Goal: Task Accomplishment & Management: Manage account settings

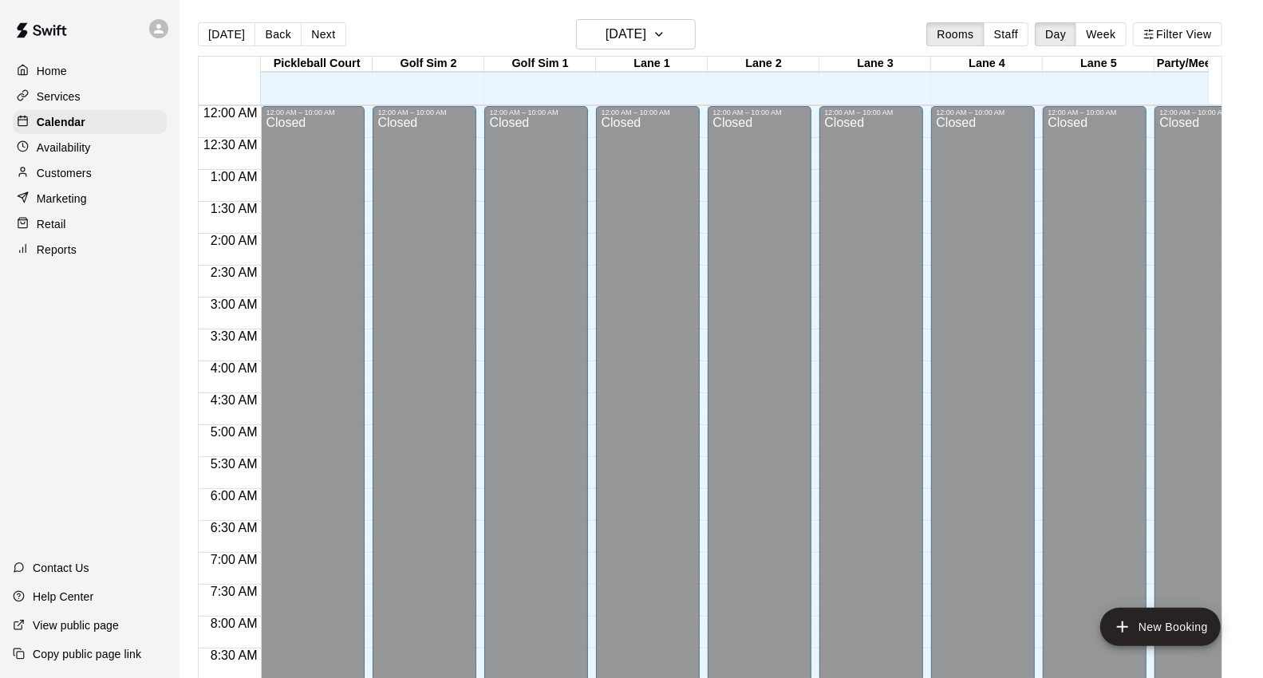
scroll to position [893, 0]
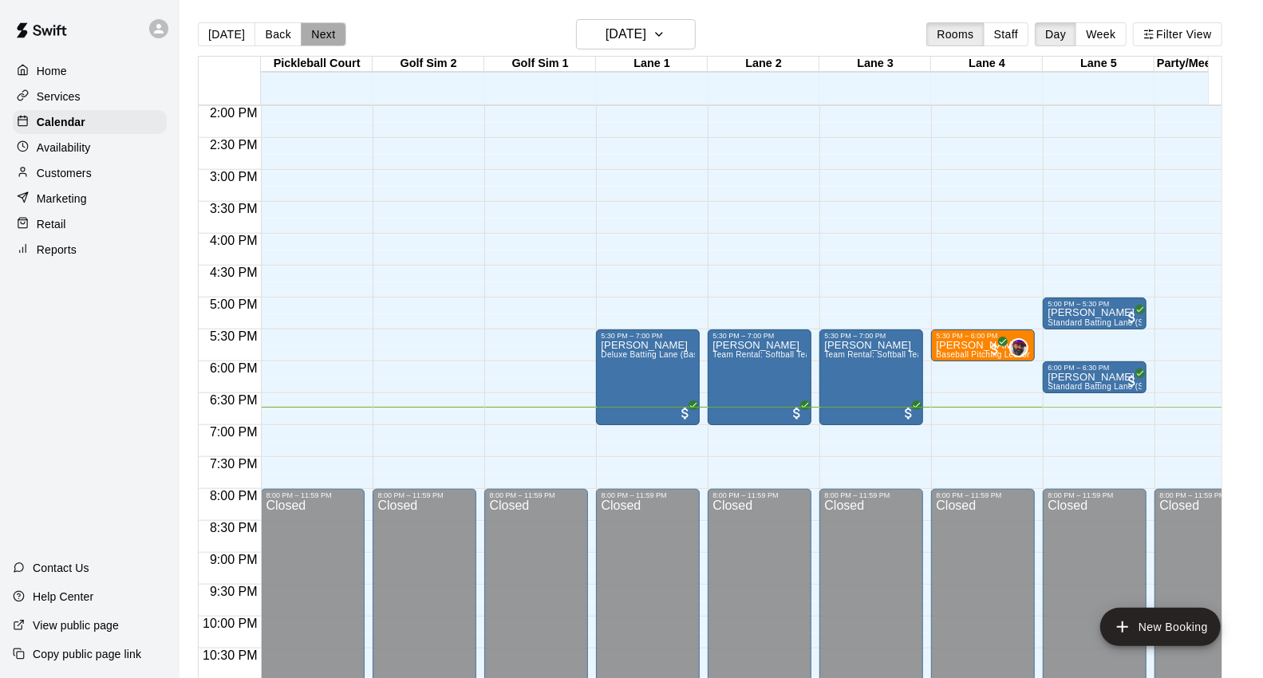
click at [320, 33] on button "Next" at bounding box center [323, 34] width 45 height 24
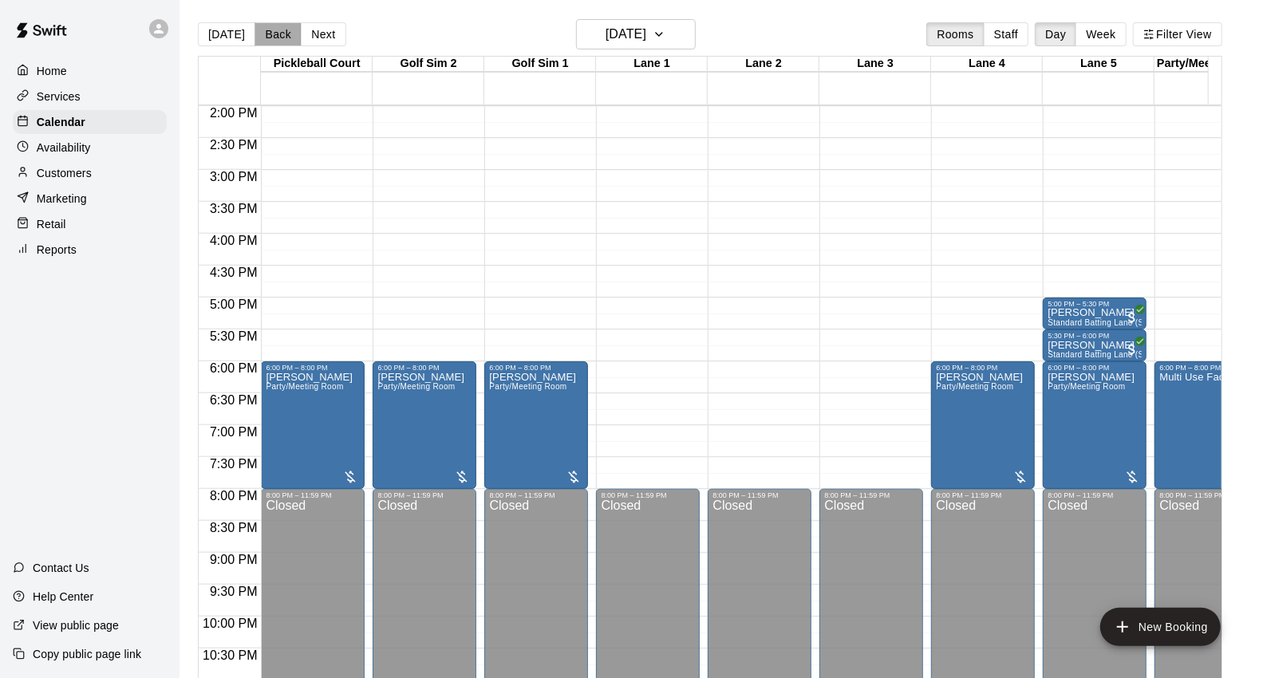
click at [264, 32] on button "Back" at bounding box center [277, 34] width 47 height 24
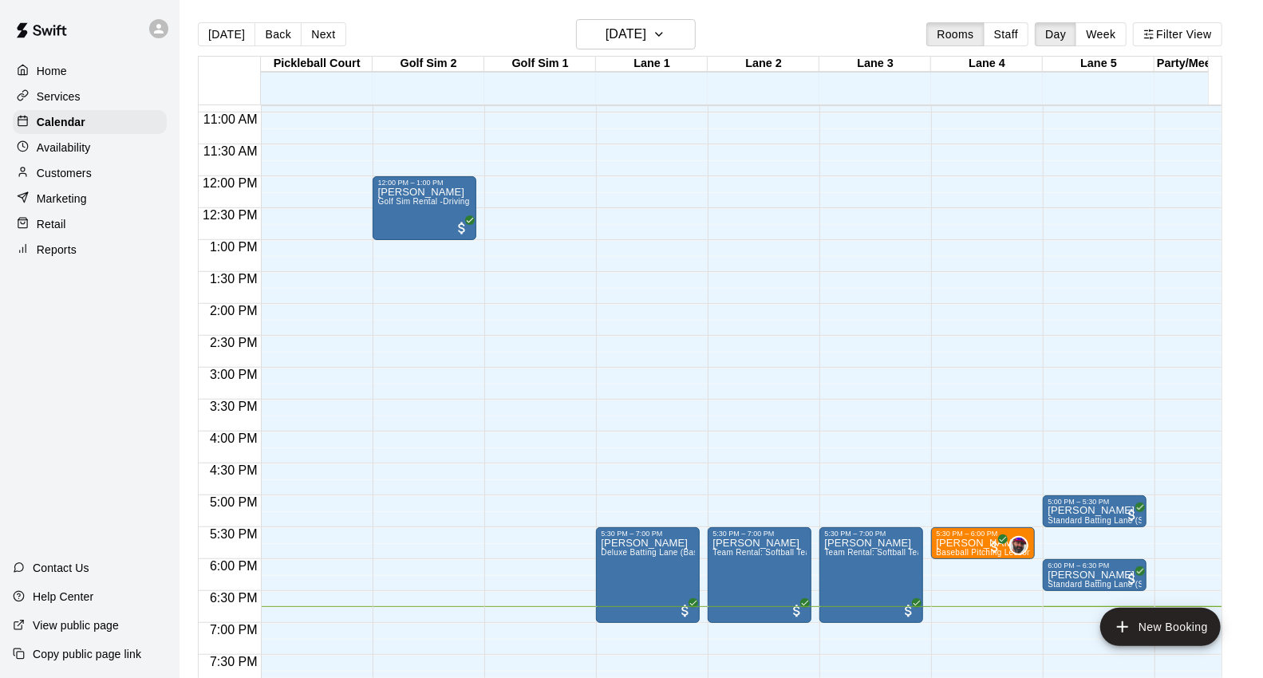
scroll to position [716, 0]
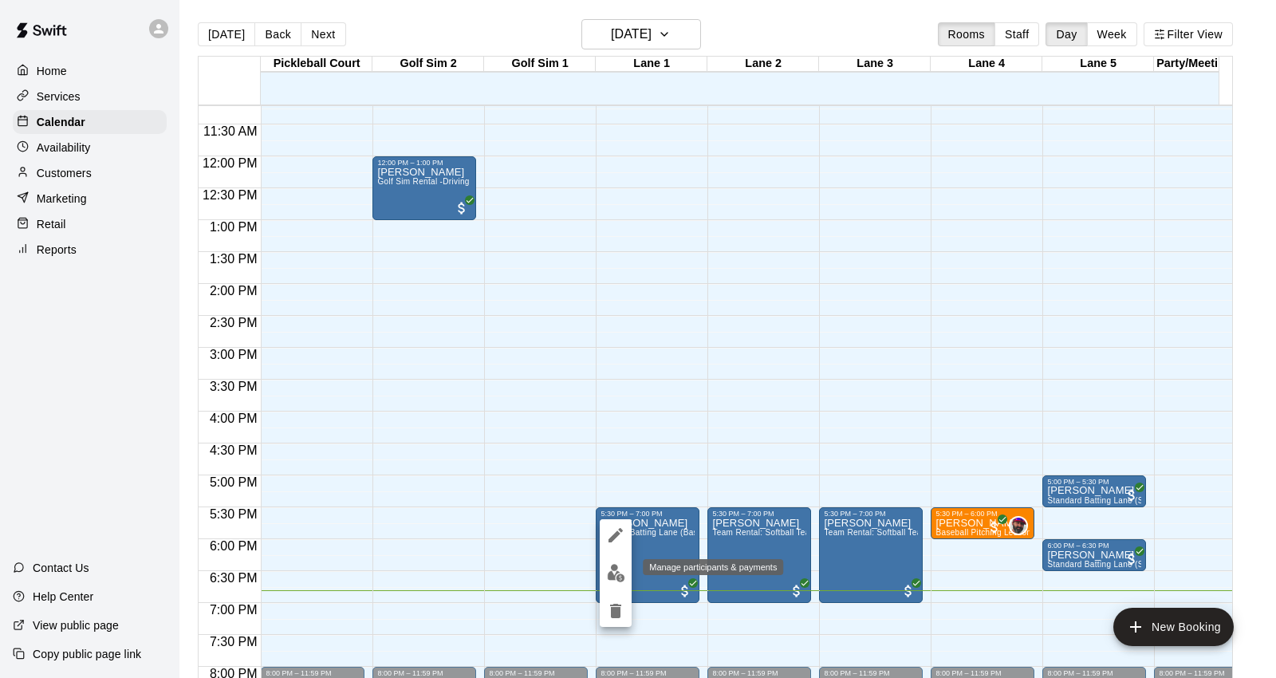
click at [621, 573] on img "edit" at bounding box center [616, 573] width 18 height 18
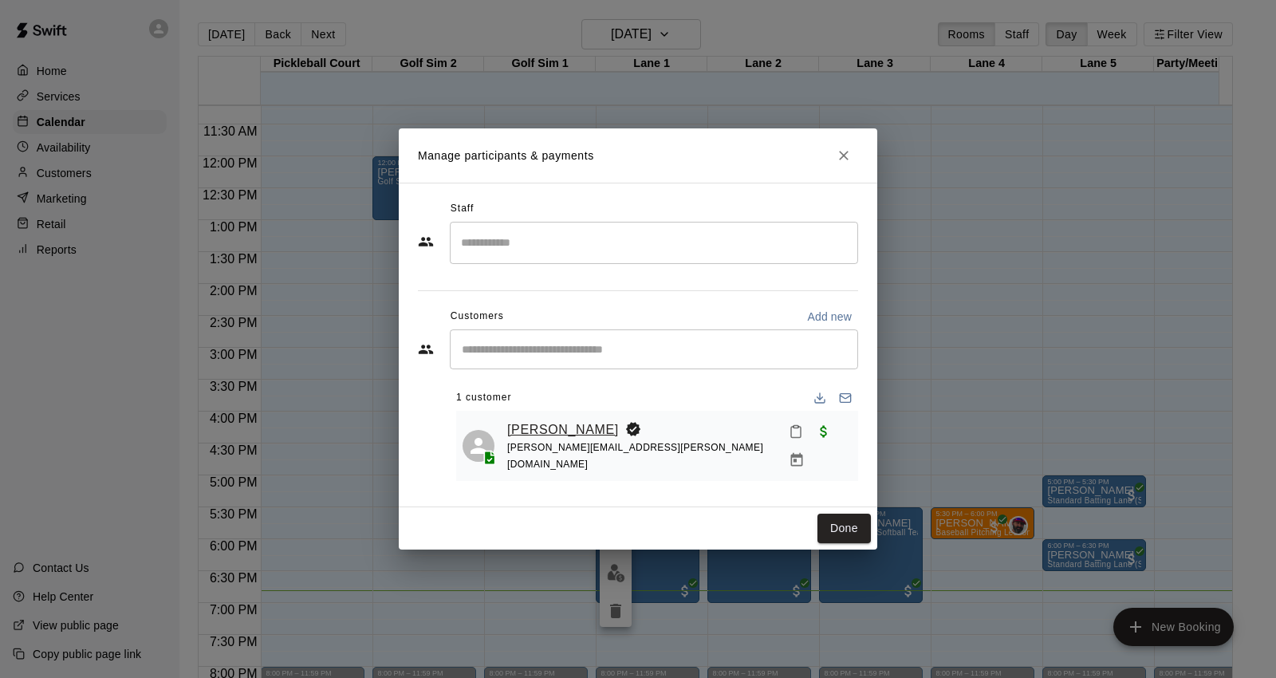
click at [531, 428] on link "[PERSON_NAME]" at bounding box center [563, 430] width 112 height 21
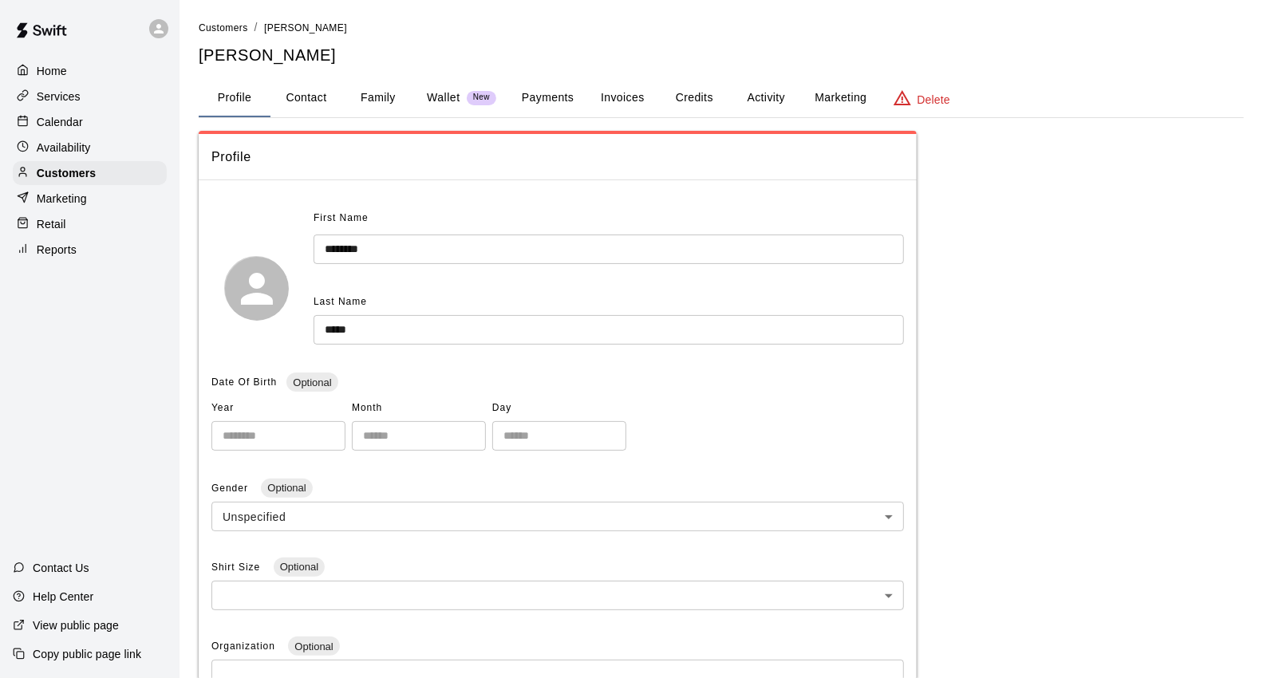
click at [375, 116] on div "Profile Contact Family Wallet New Payments Invoices Credits Activity Marketing …" at bounding box center [721, 98] width 1045 height 39
click at [379, 96] on button "Family" at bounding box center [378, 98] width 72 height 38
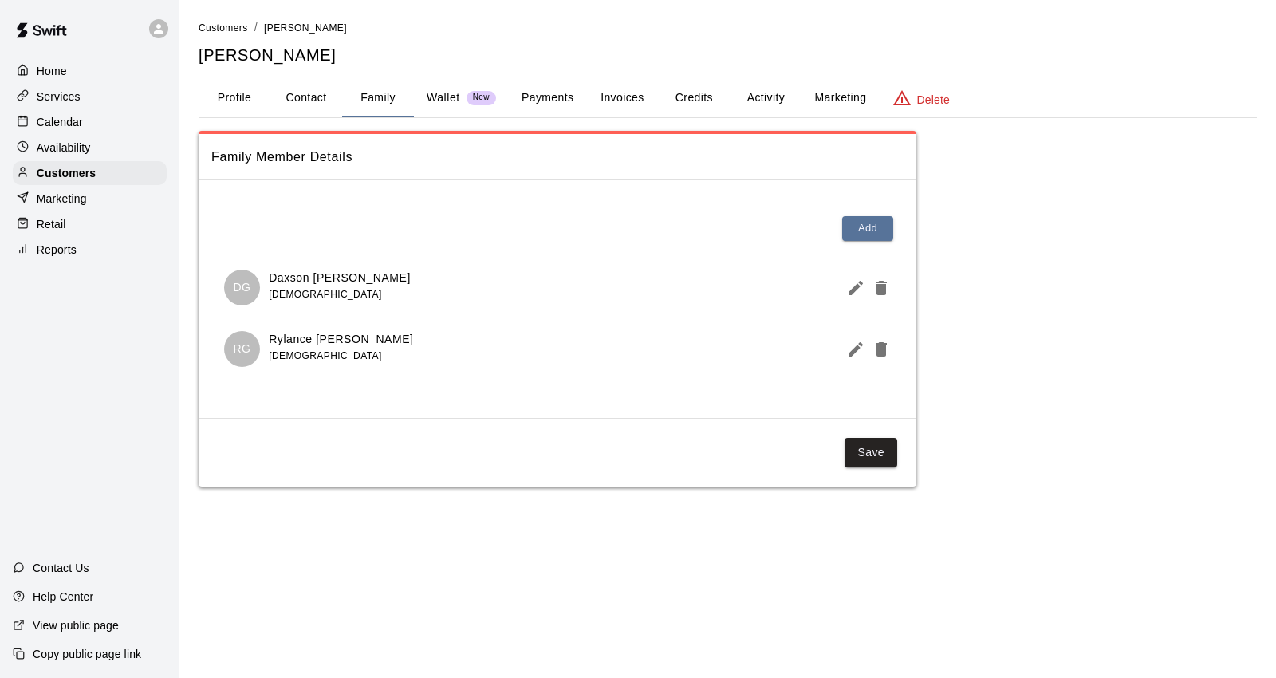
click at [238, 101] on button "Profile" at bounding box center [235, 98] width 72 height 38
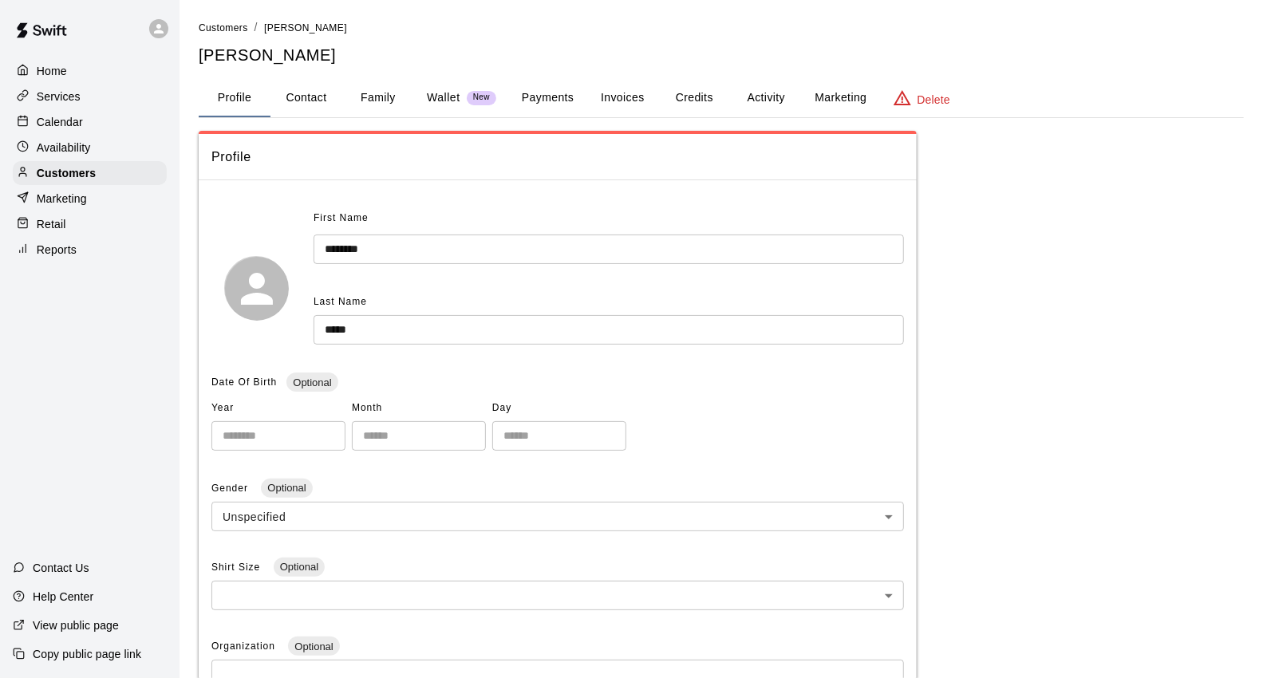
click at [124, 114] on div "Calendar" at bounding box center [90, 122] width 154 height 24
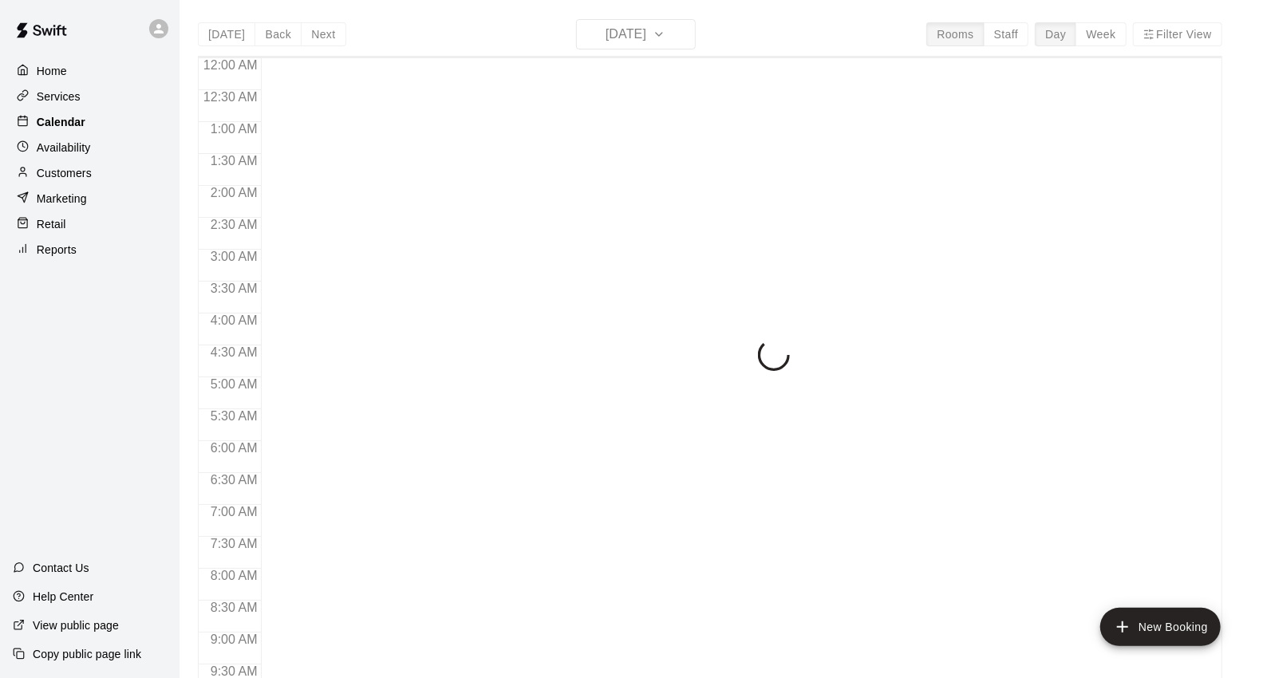
scroll to position [893, 0]
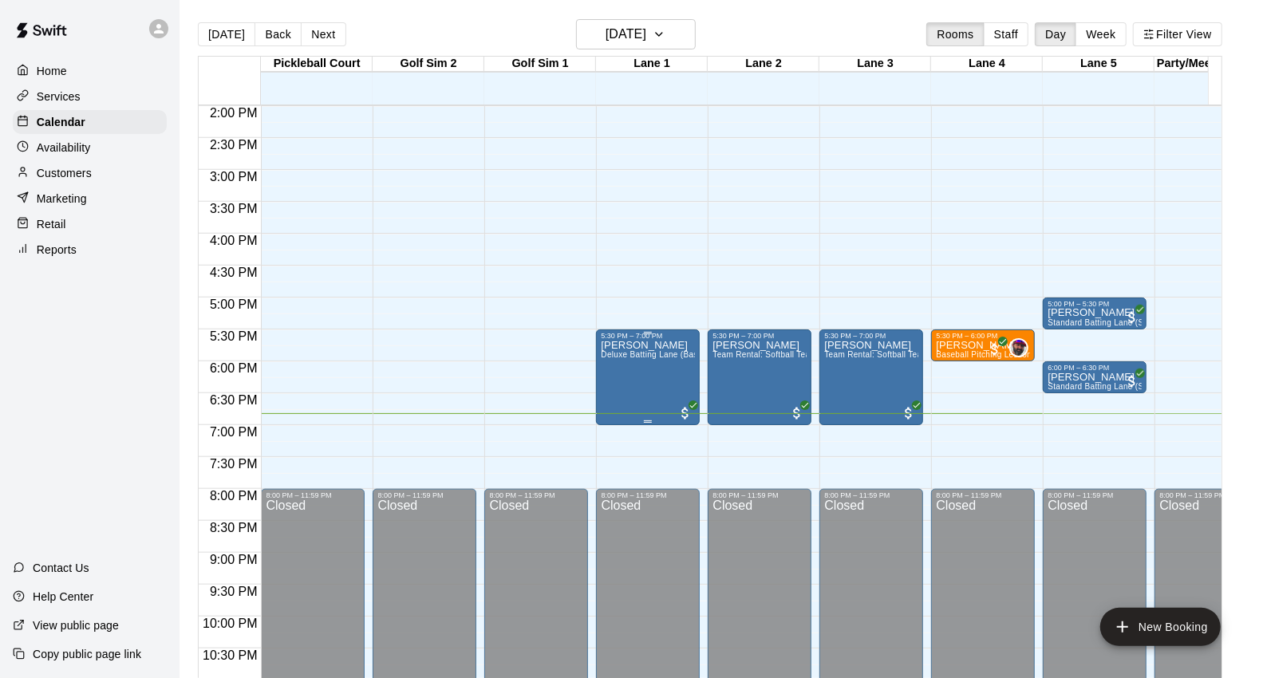
click at [629, 370] on div "[PERSON_NAME] Deluxe Batting Lane (Baseball)" at bounding box center [648, 679] width 94 height 678
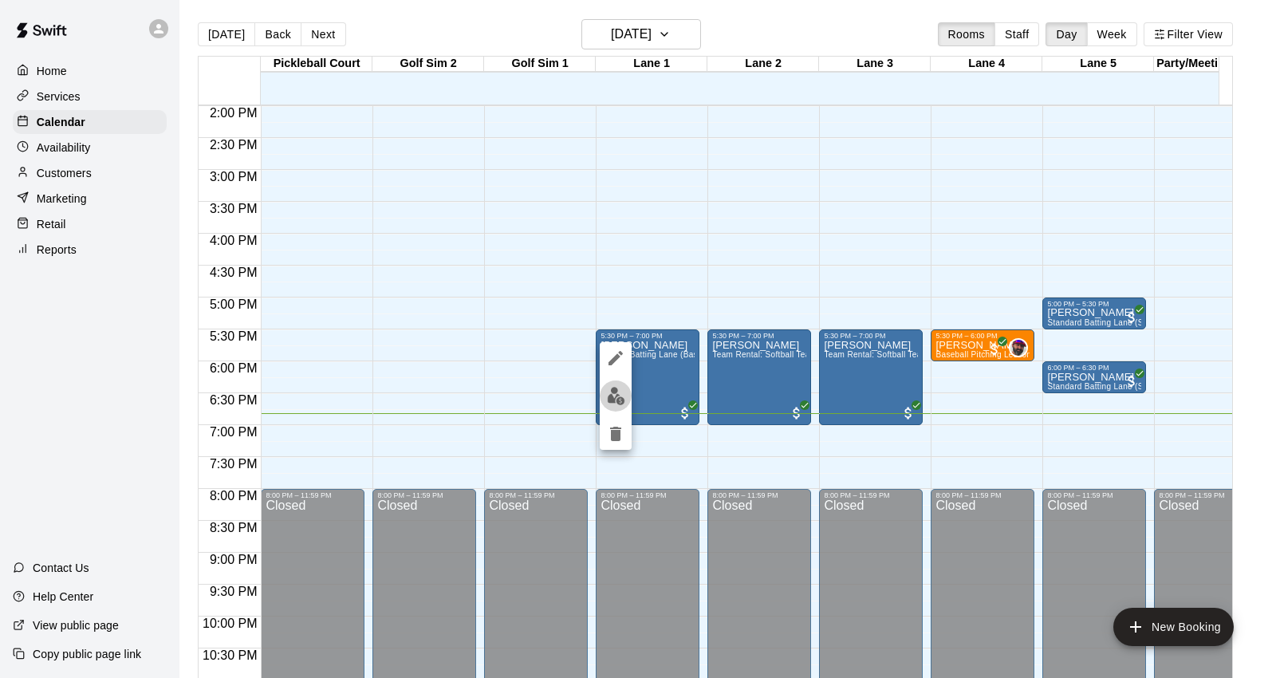
click at [601, 392] on button "edit" at bounding box center [616, 396] width 32 height 31
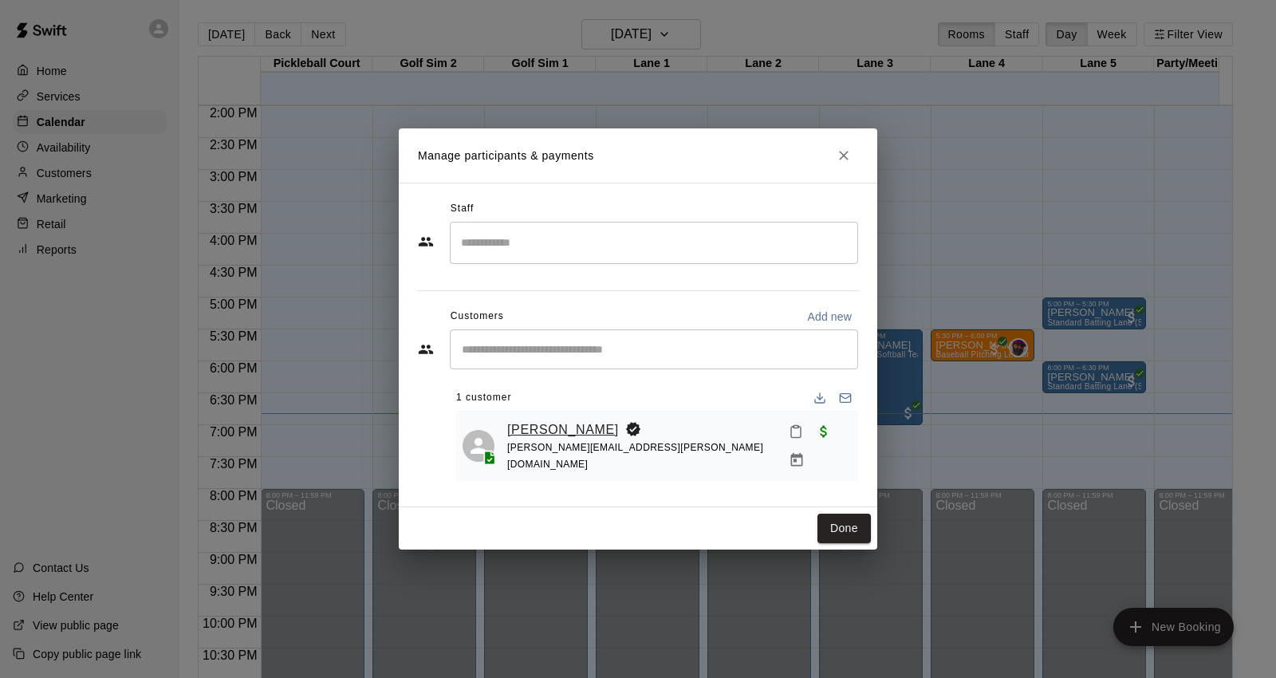
click at [533, 428] on link "[PERSON_NAME]" at bounding box center [563, 430] width 112 height 21
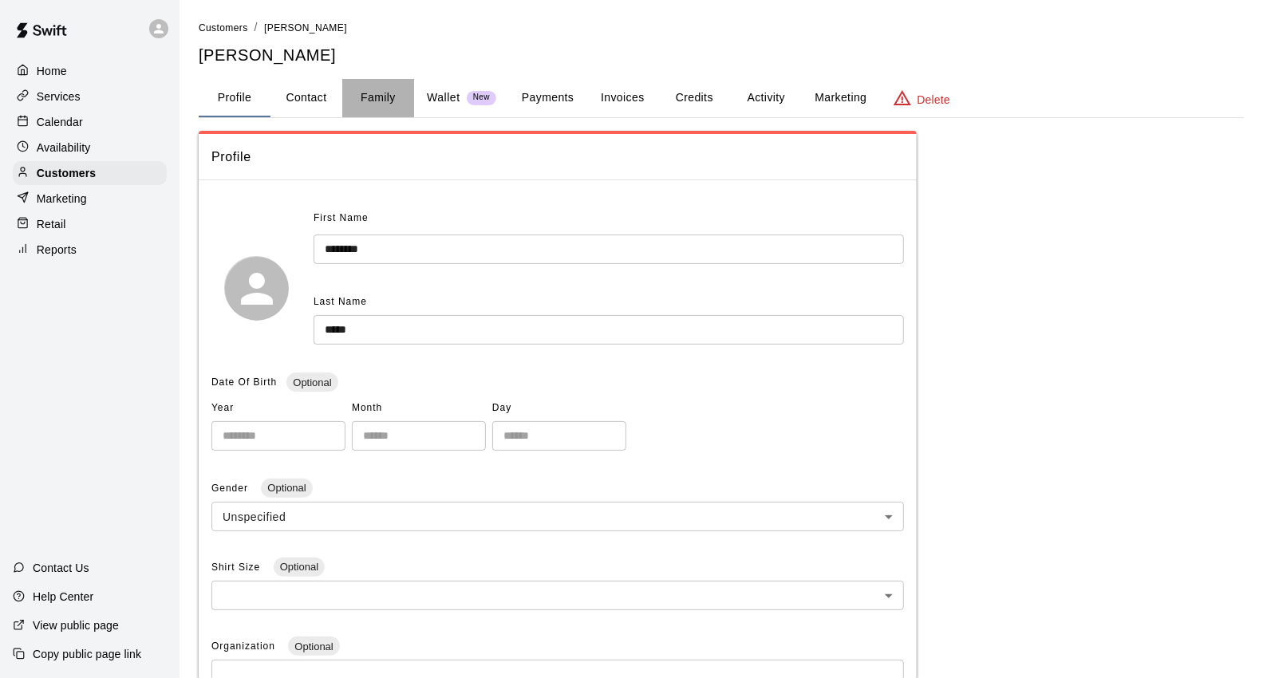
click at [376, 97] on button "Family" at bounding box center [378, 98] width 72 height 38
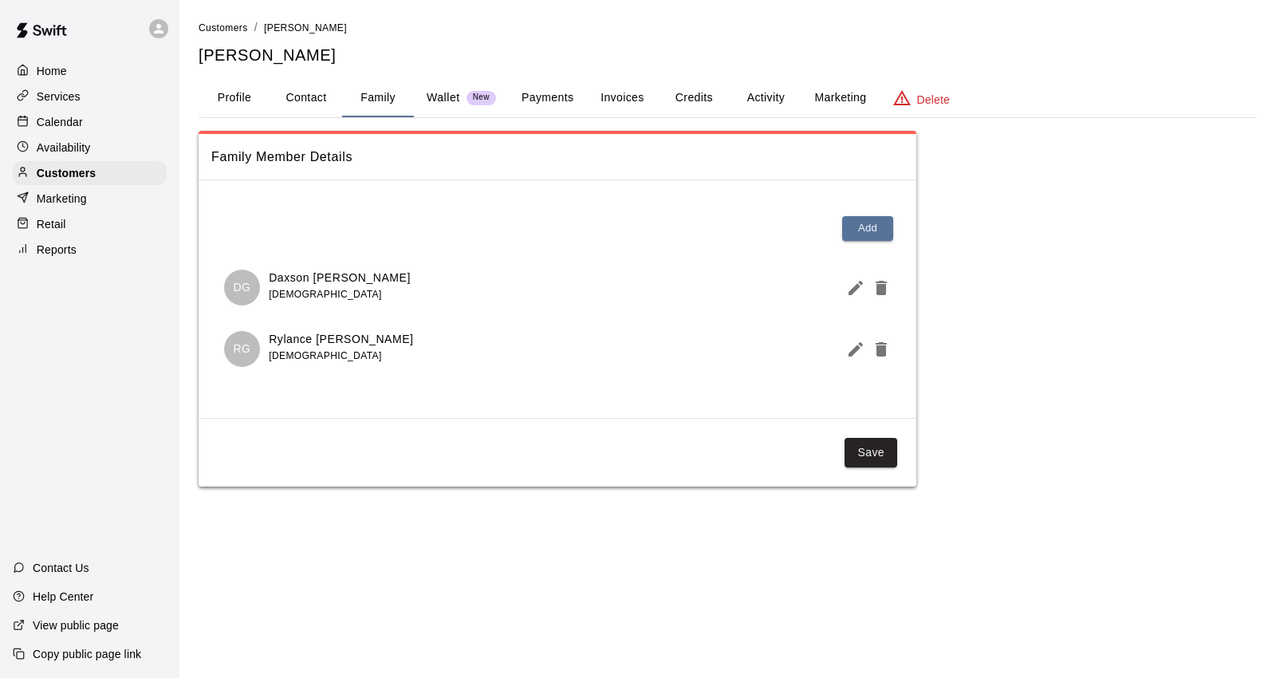
click at [854, 292] on icon "Edit Member" at bounding box center [855, 287] width 19 height 19
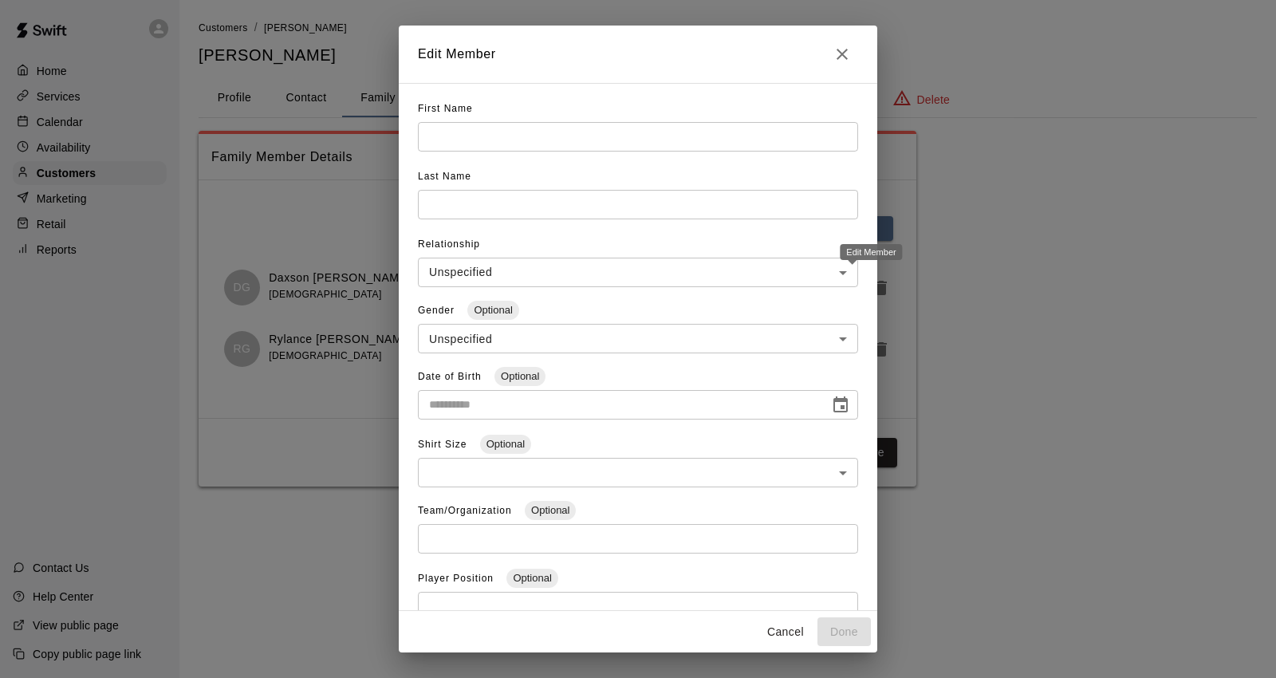
type input "******"
type input "*****"
type input "****"
click at [432, 408] on input "**********" at bounding box center [618, 405] width 400 height 30
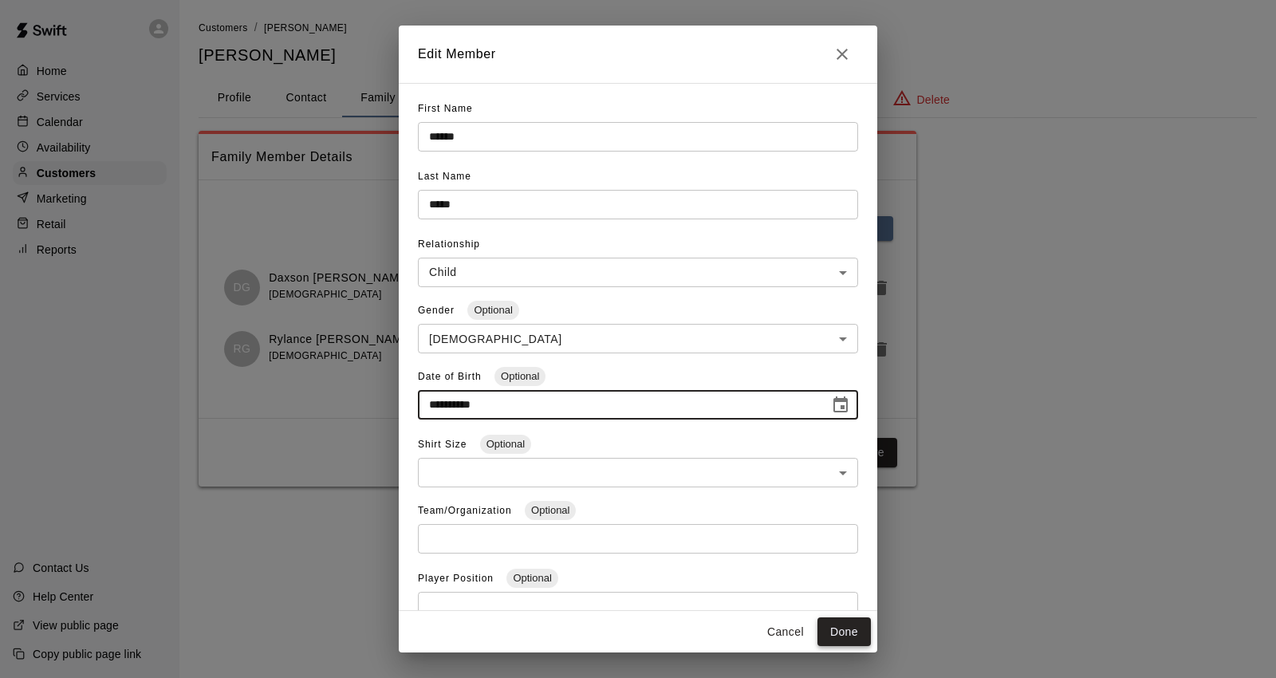
type input "**********"
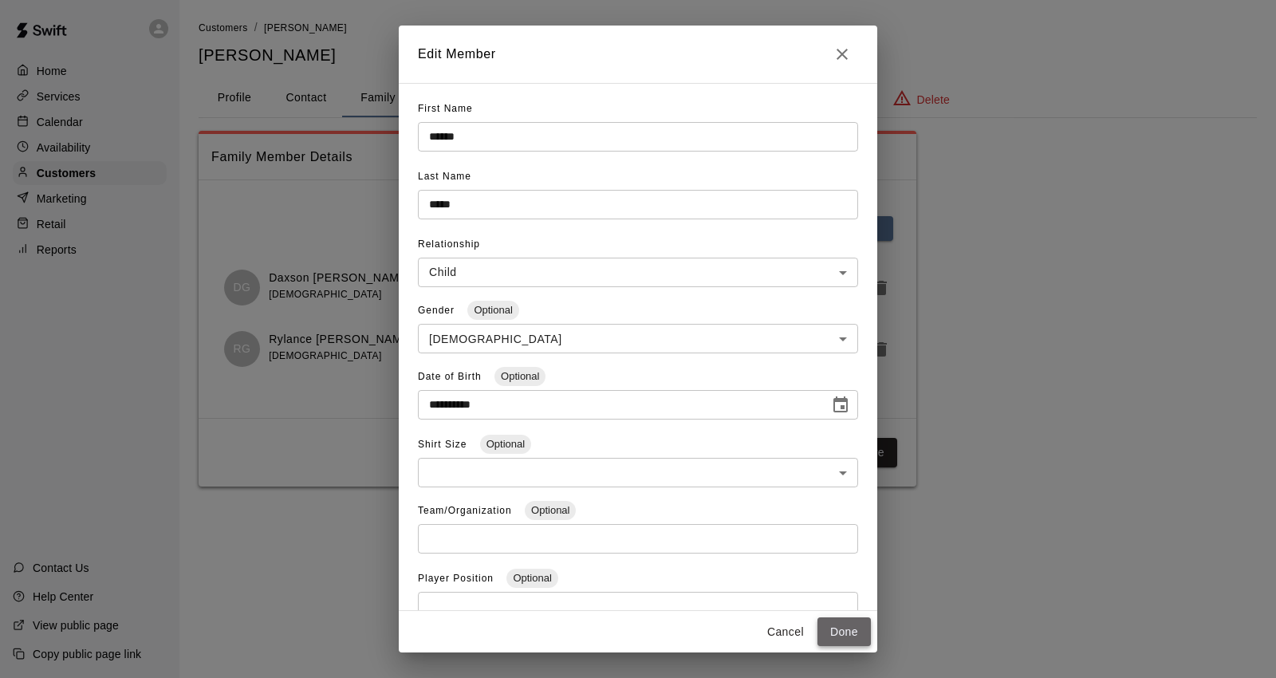
click at [854, 628] on button "Done" at bounding box center [844, 632] width 53 height 30
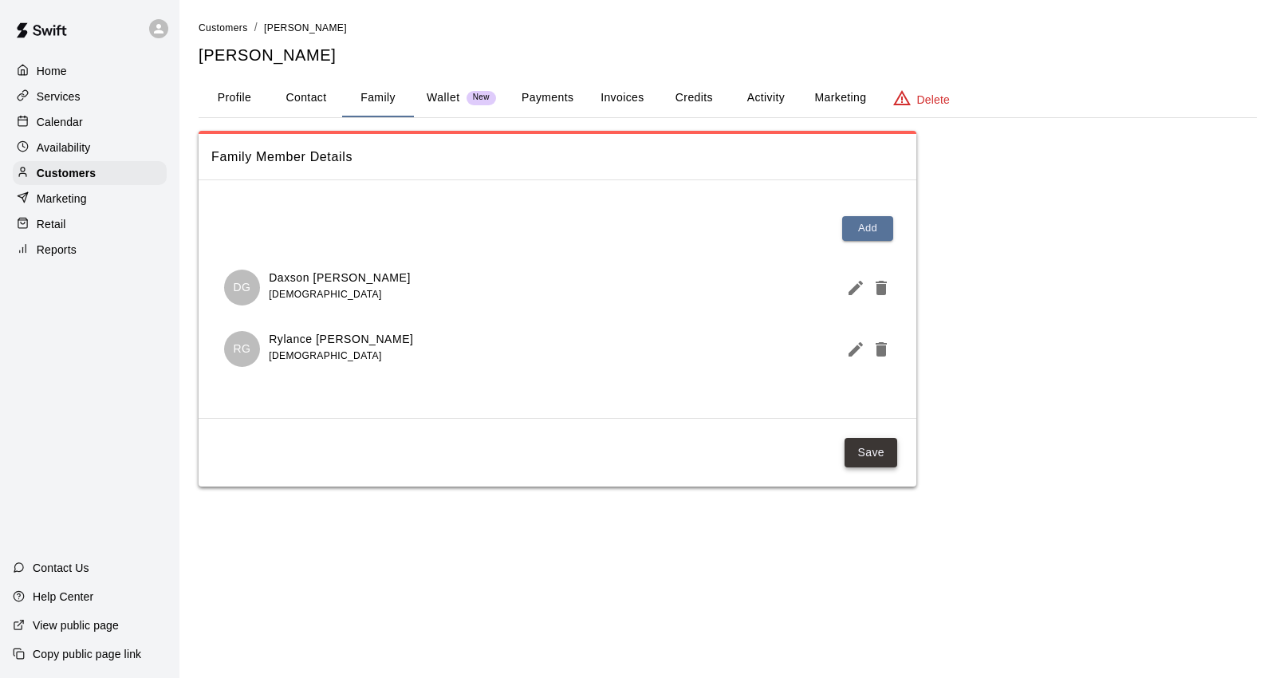
click at [892, 460] on button "Save" at bounding box center [871, 453] width 53 height 30
click at [891, 457] on button "Save" at bounding box center [871, 453] width 53 height 30
click at [59, 116] on div "Calendar" at bounding box center [90, 122] width 154 height 24
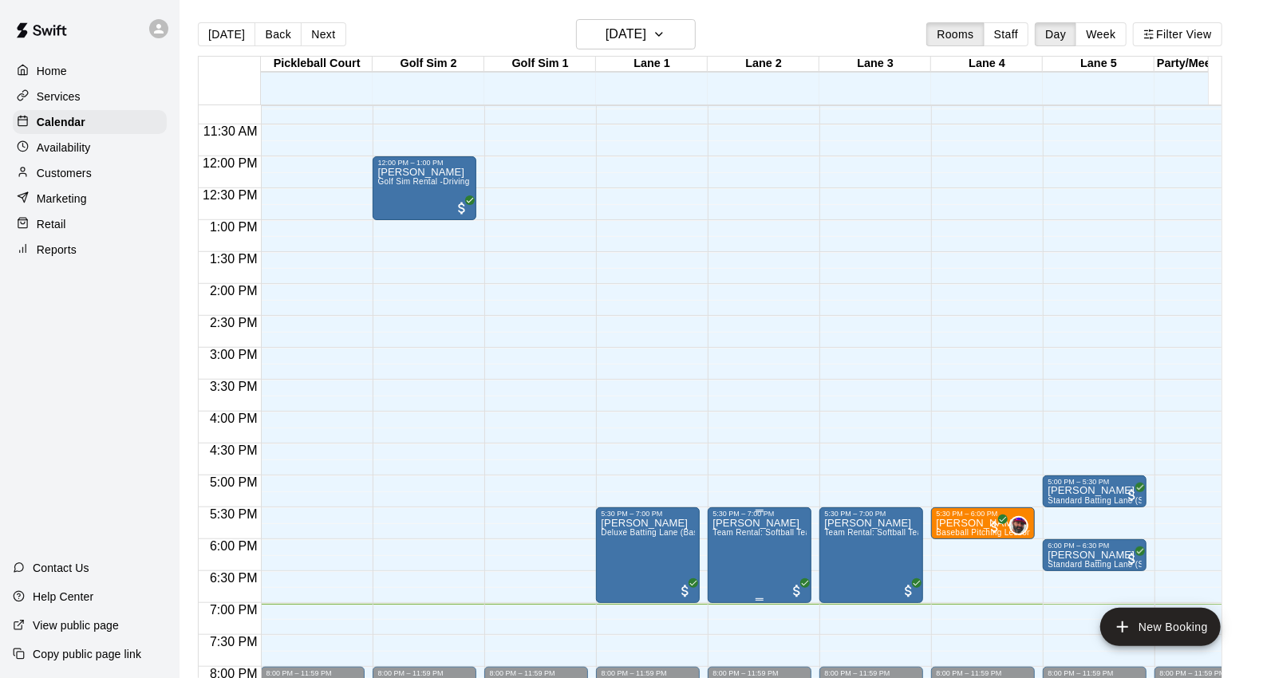
scroll to position [954, 0]
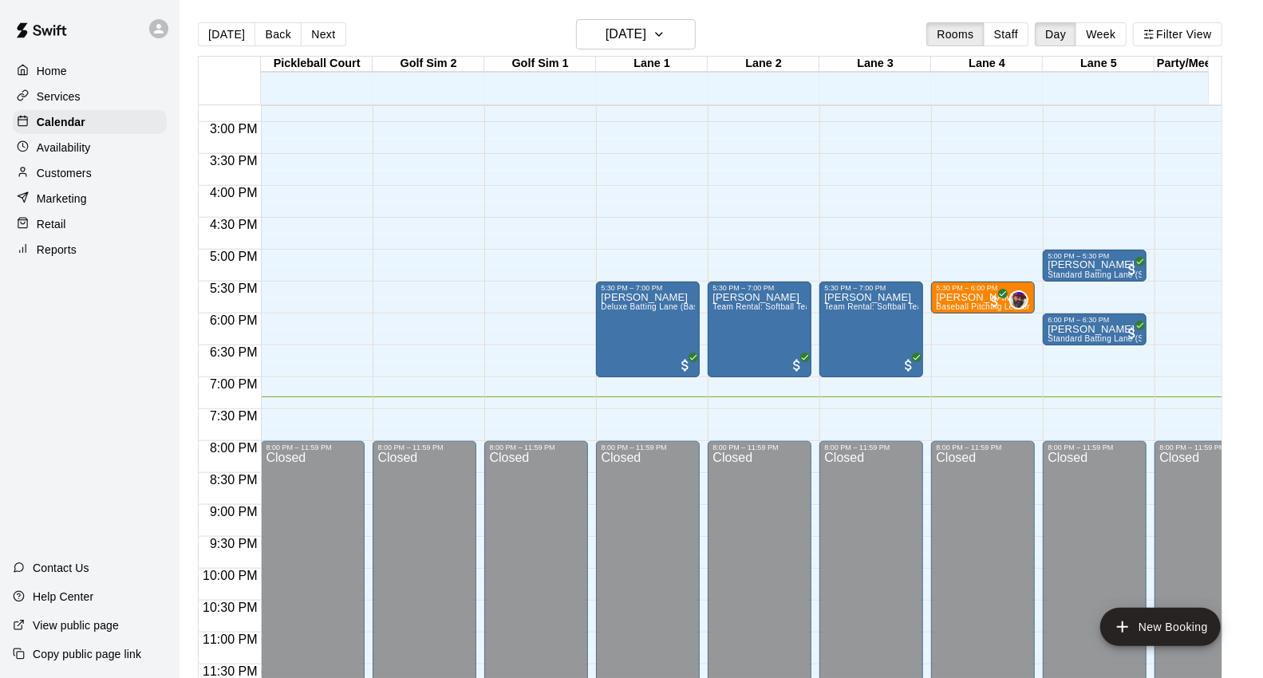
click at [90, 91] on div "Services" at bounding box center [90, 97] width 154 height 24
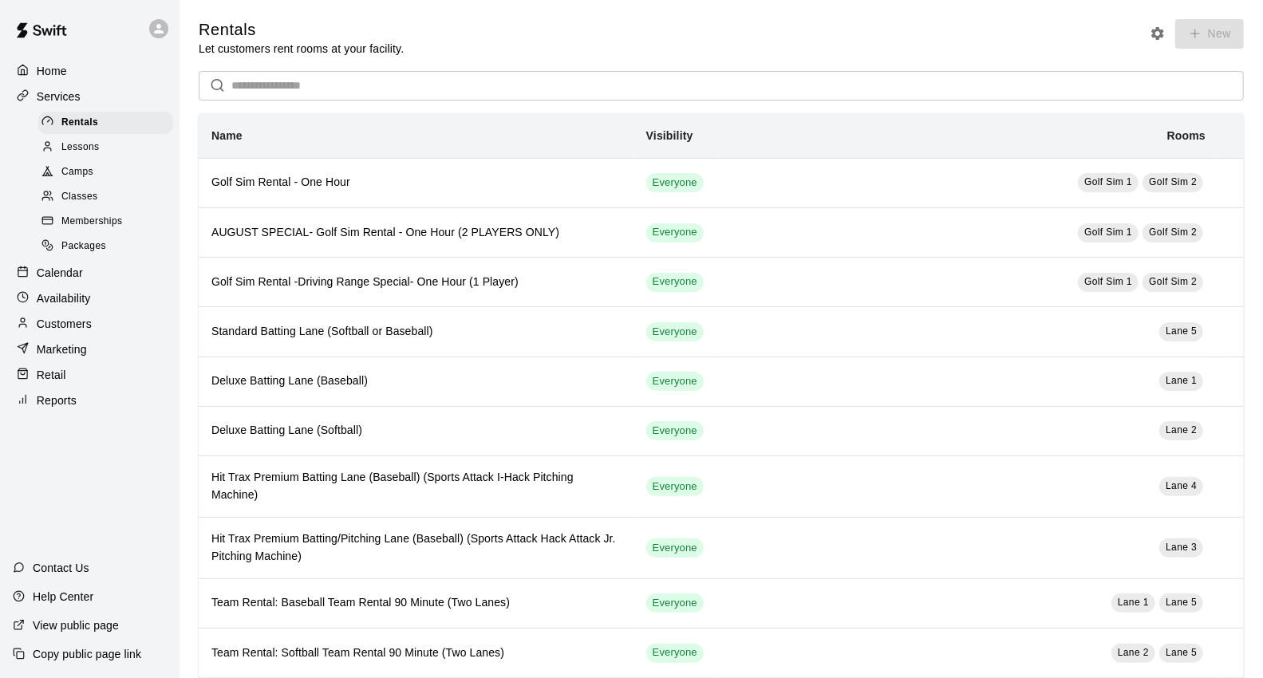
click at [113, 178] on div "Camps" at bounding box center [105, 172] width 135 height 22
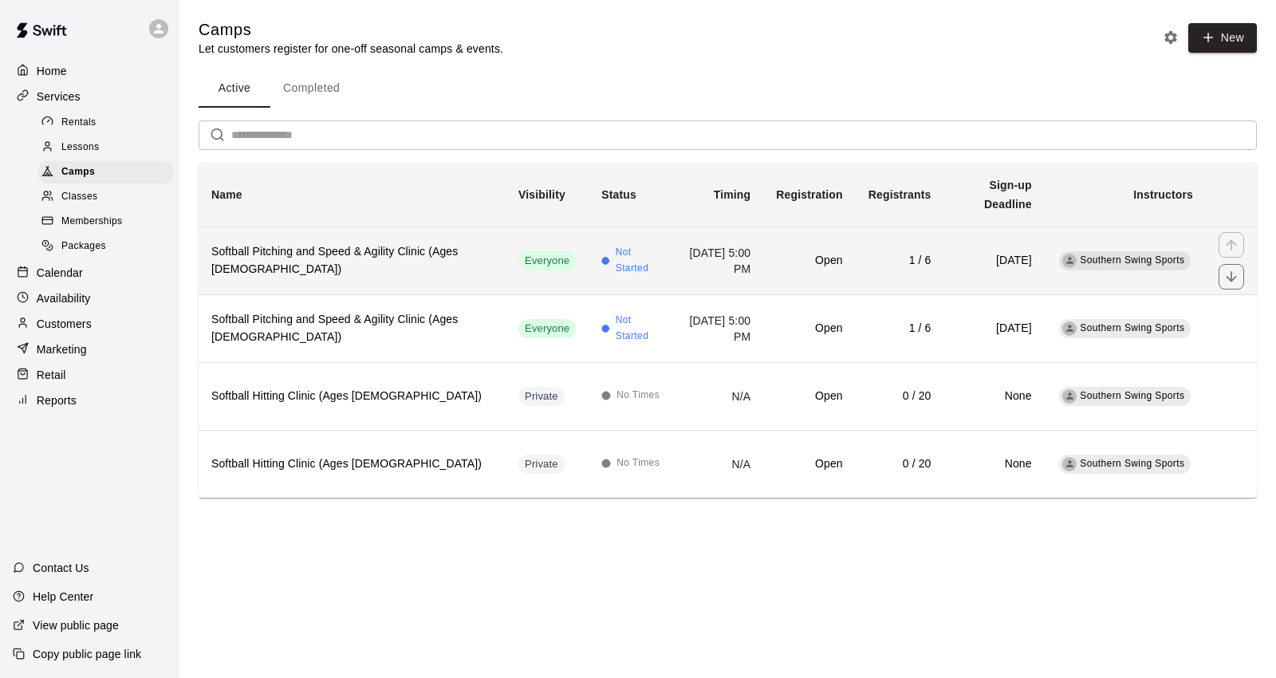
click at [325, 250] on h6 "Softball Pitching and Speed & Agility Clinic (Ages [DEMOGRAPHIC_DATA])" at bounding box center [352, 260] width 282 height 35
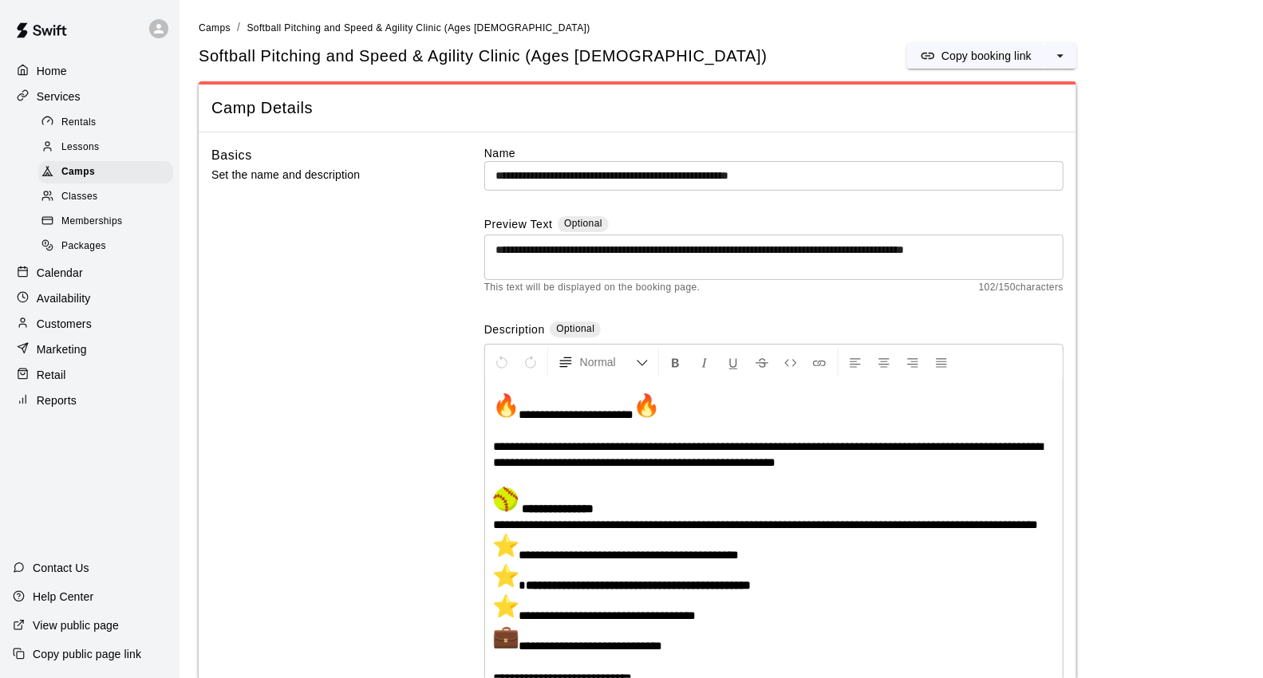
click at [83, 105] on div "Services" at bounding box center [90, 97] width 154 height 24
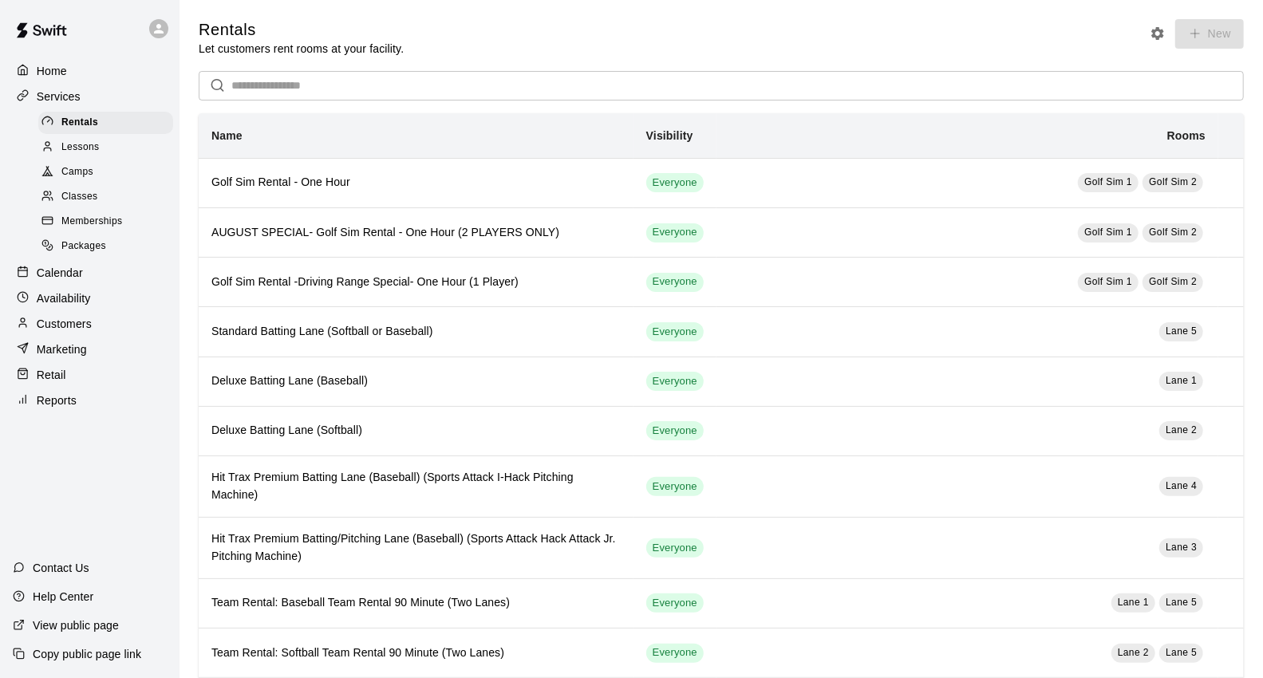
click at [126, 285] on div "Calendar" at bounding box center [90, 273] width 154 height 24
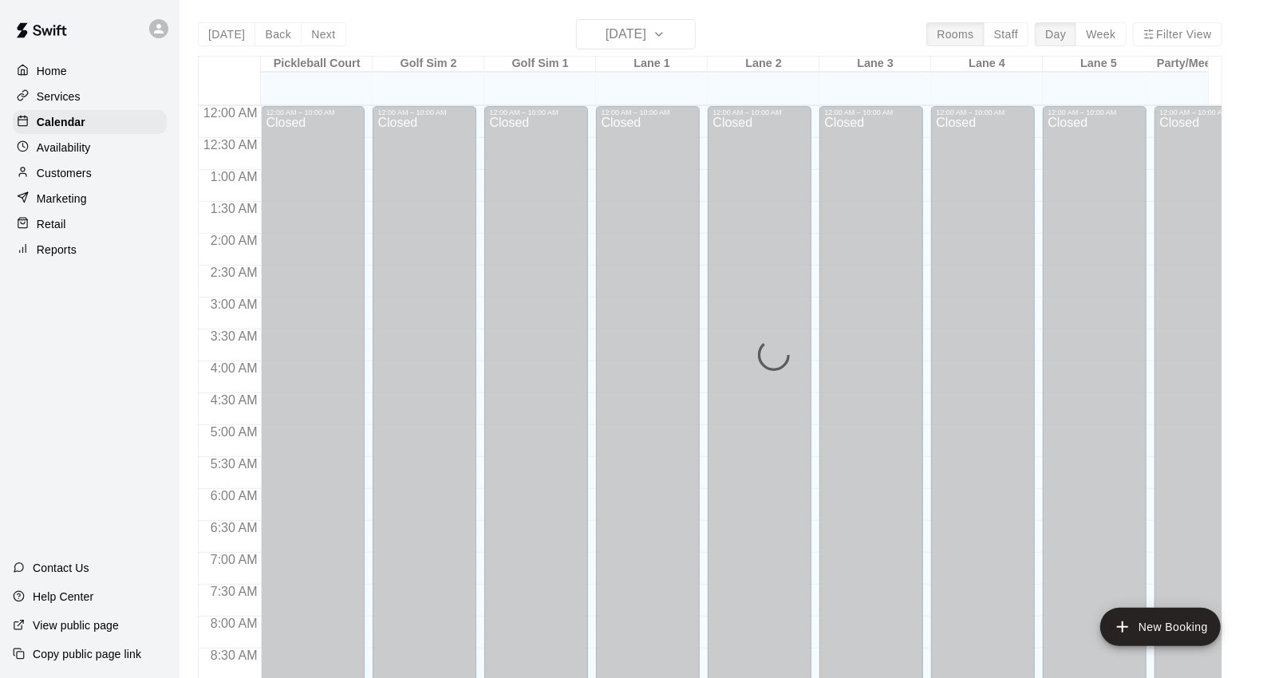
scroll to position [893, 0]
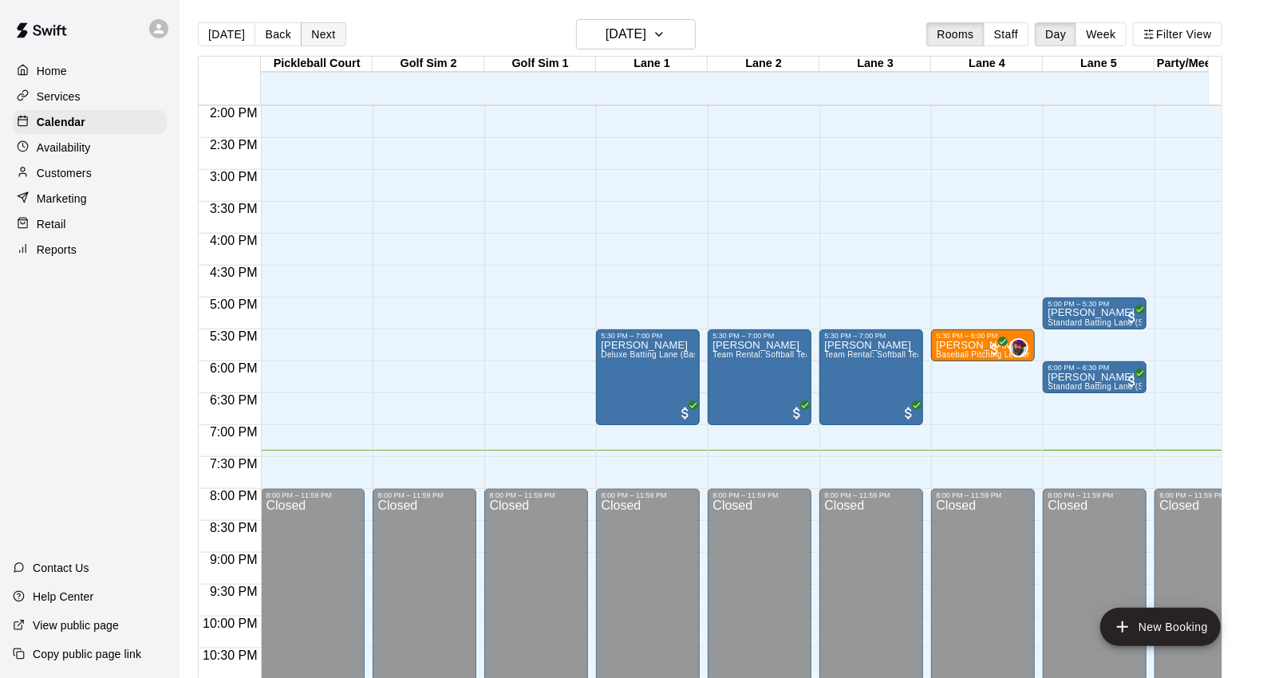
click at [329, 36] on button "Next" at bounding box center [323, 34] width 45 height 24
